Goal: Transaction & Acquisition: Purchase product/service

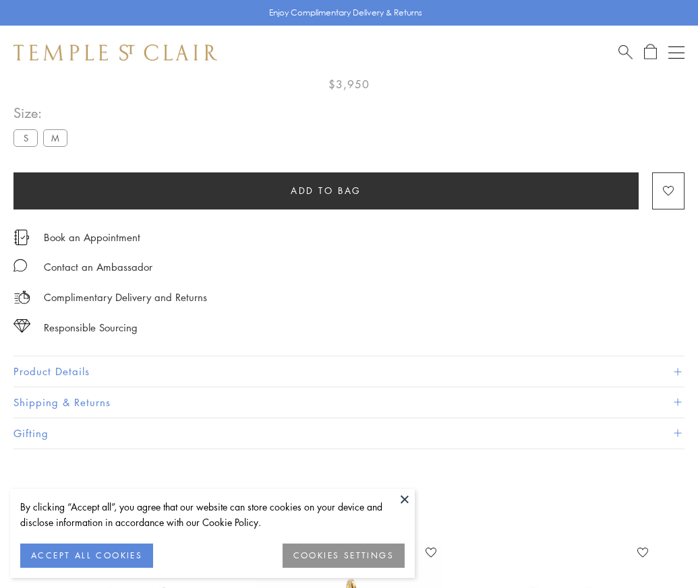
click at [326, 189] on span "Add to bag" at bounding box center [325, 190] width 71 height 15
